Goal: Find specific page/section: Find specific page/section

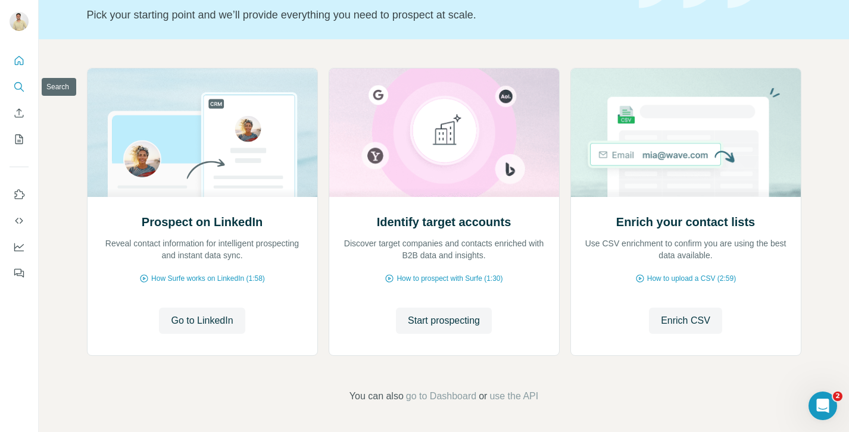
click at [19, 80] on button "Search" at bounding box center [19, 86] width 19 height 21
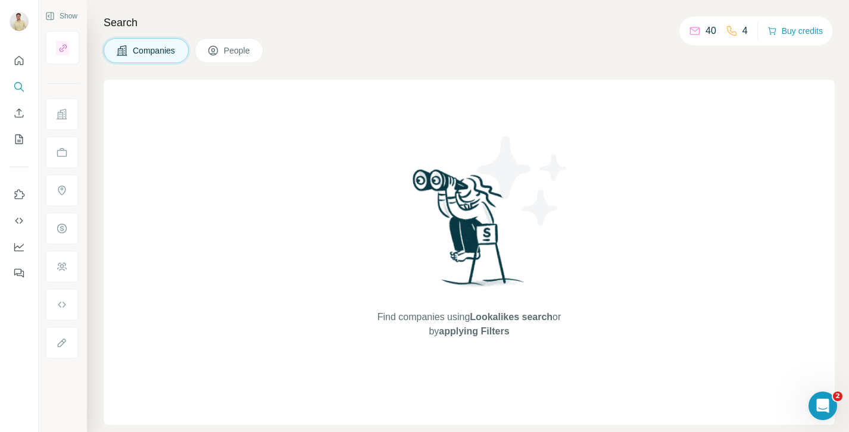
click at [10, 59] on button "Quick start" at bounding box center [19, 60] width 19 height 21
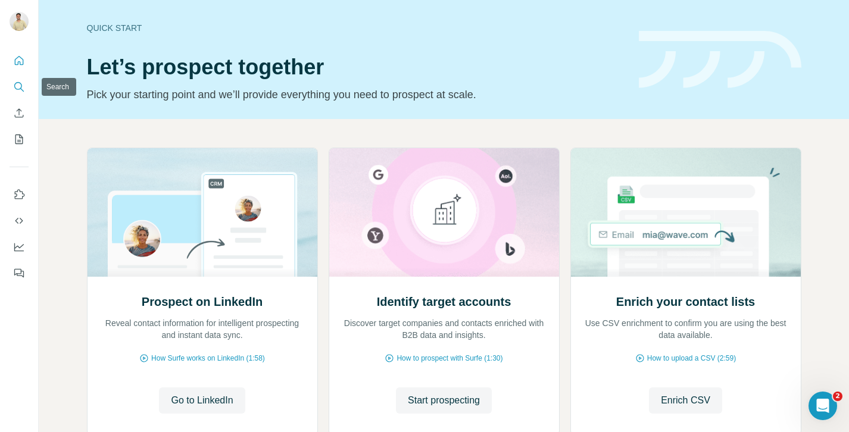
click at [14, 83] on icon "Search" at bounding box center [19, 87] width 12 height 12
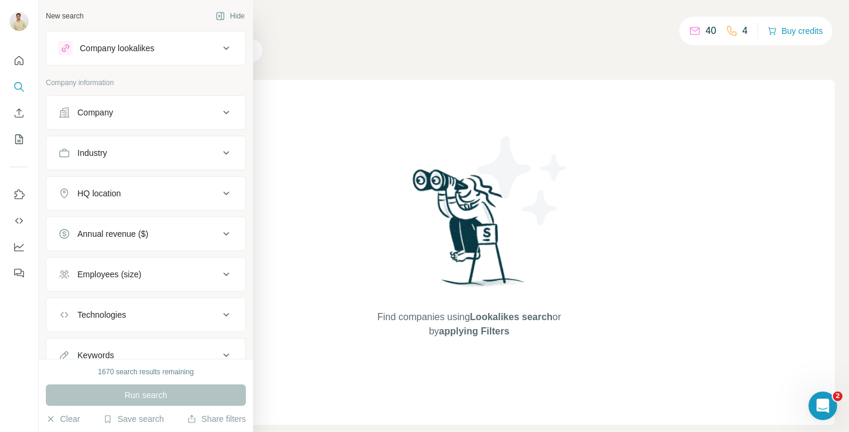
click at [125, 153] on div "Industry" at bounding box center [138, 153] width 161 height 12
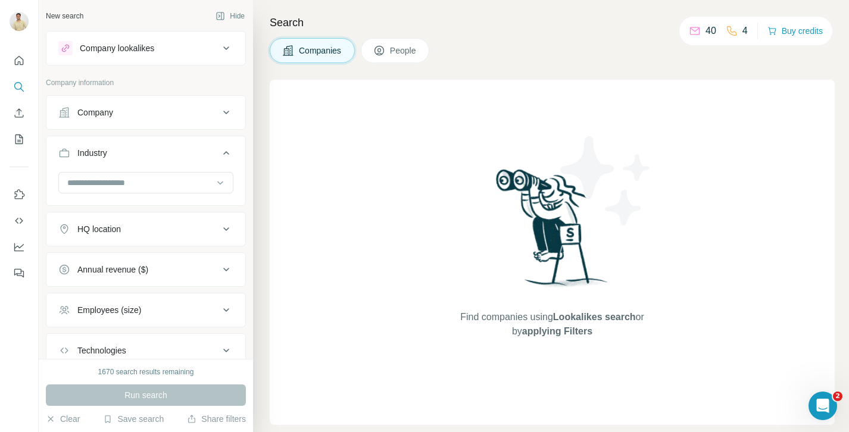
click at [125, 153] on div "Industry" at bounding box center [138, 153] width 161 height 12
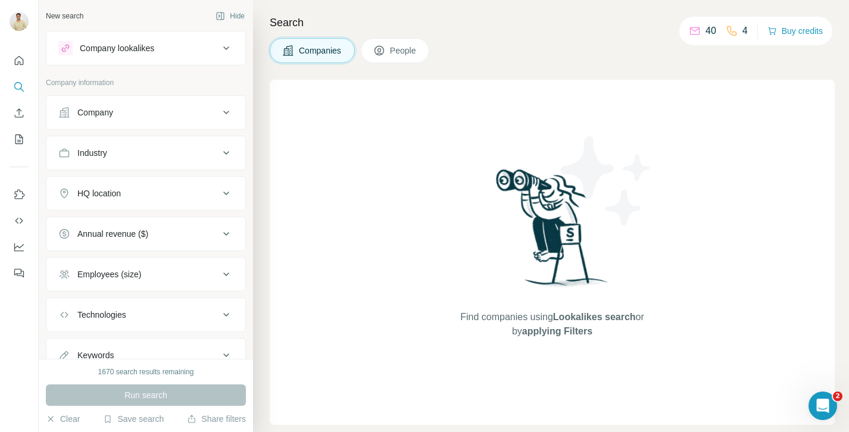
click at [146, 108] on div "Company" at bounding box center [138, 113] width 161 height 12
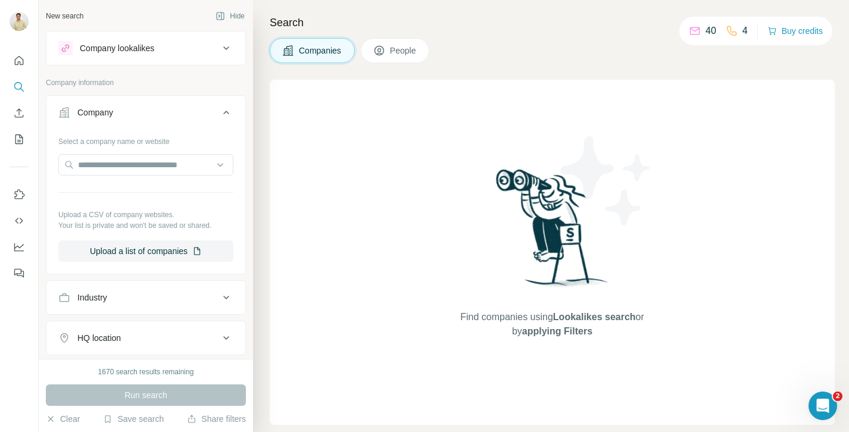
click at [146, 108] on div "Company" at bounding box center [138, 113] width 161 height 12
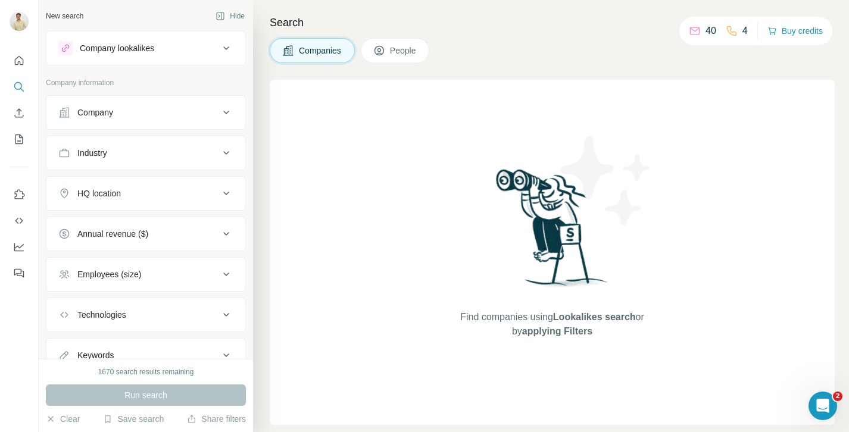
click at [146, 200] on button "HQ location" at bounding box center [145, 193] width 199 height 29
click at [146, 200] on button "HQ location" at bounding box center [145, 195] width 199 height 33
click at [17, 65] on icon "Quick start" at bounding box center [19, 61] width 12 height 12
